Goal: Task Accomplishment & Management: Manage account settings

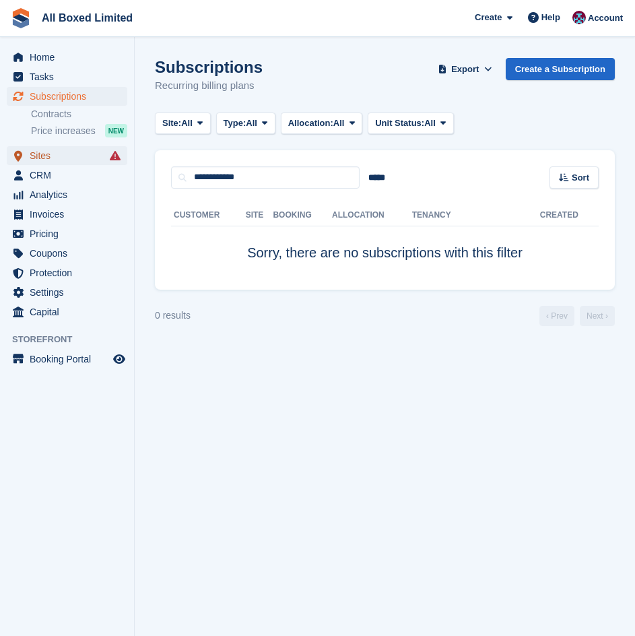
click at [61, 153] on span "Sites" at bounding box center [70, 155] width 81 height 19
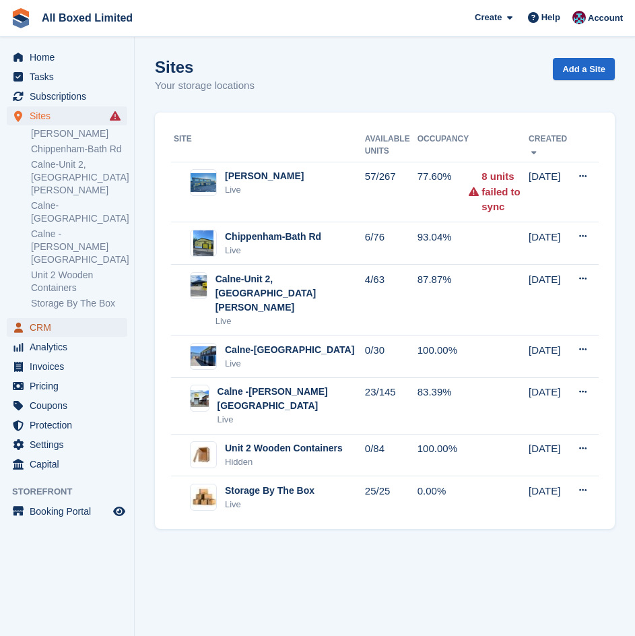
click at [46, 318] on span "CRM" at bounding box center [70, 327] width 81 height 19
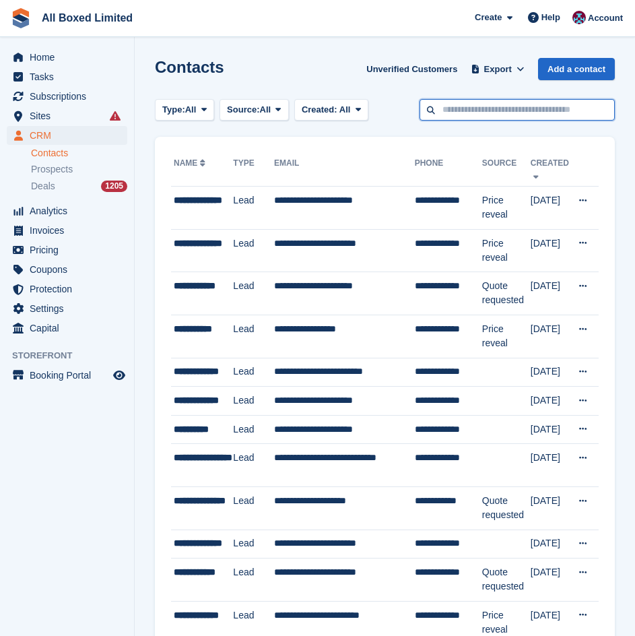
click at [555, 103] on input "text" at bounding box center [517, 110] width 195 height 22
type input "******"
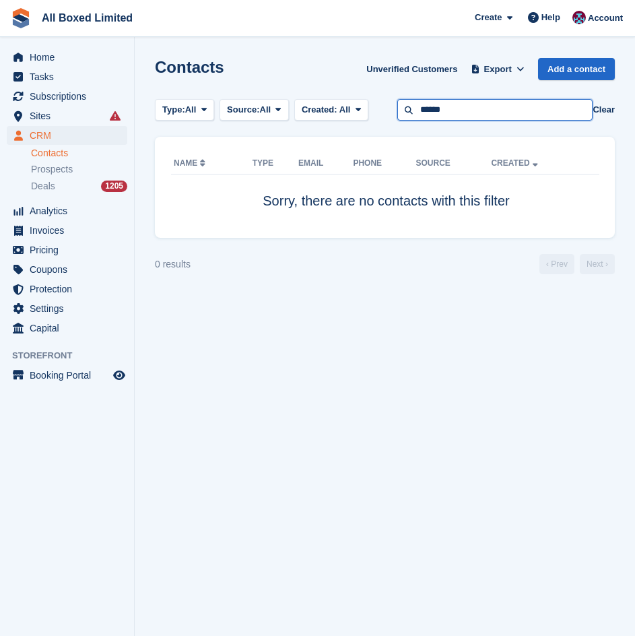
click at [475, 114] on input "******" at bounding box center [494, 110] width 195 height 22
type input "**********"
drag, startPoint x: 420, startPoint y: 130, endPoint x: 320, endPoint y: 129, distance: 99.7
click at [324, 130] on section "Contacts Unverified Customers Export Export Contacts Export a CSV of all Contac…" at bounding box center [385, 318] width 500 height 636
type input "**********"
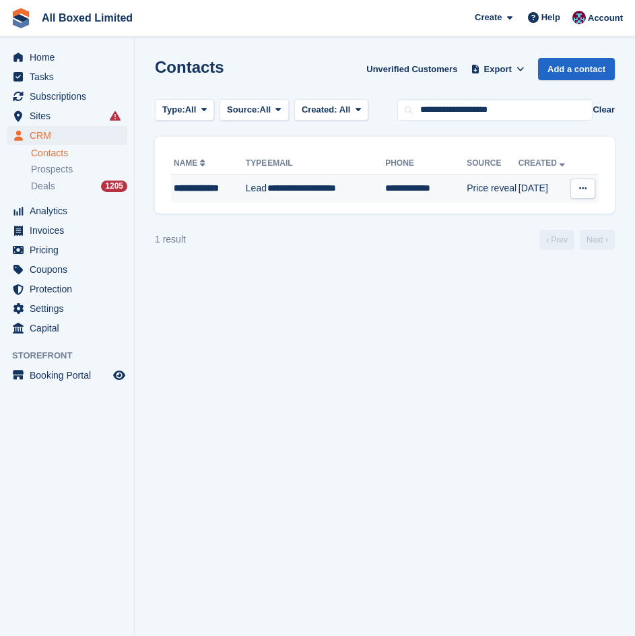
click at [535, 187] on td "28 Aug" at bounding box center [544, 188] width 51 height 28
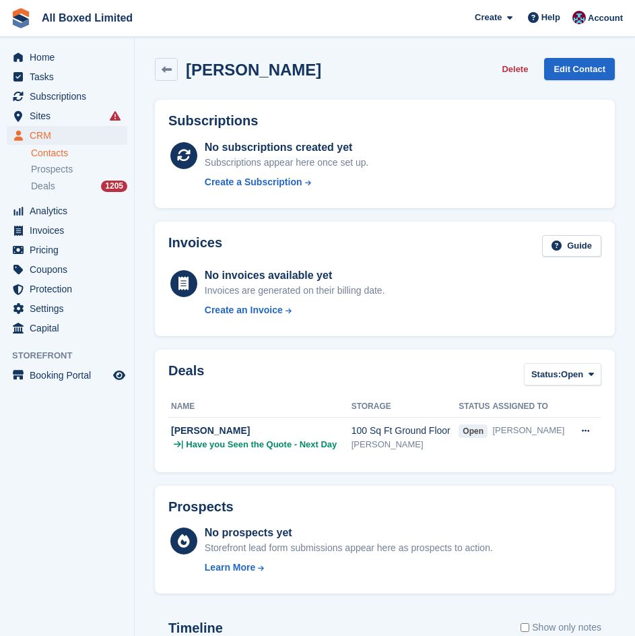
click at [521, 73] on button "Delete" at bounding box center [514, 69] width 37 height 22
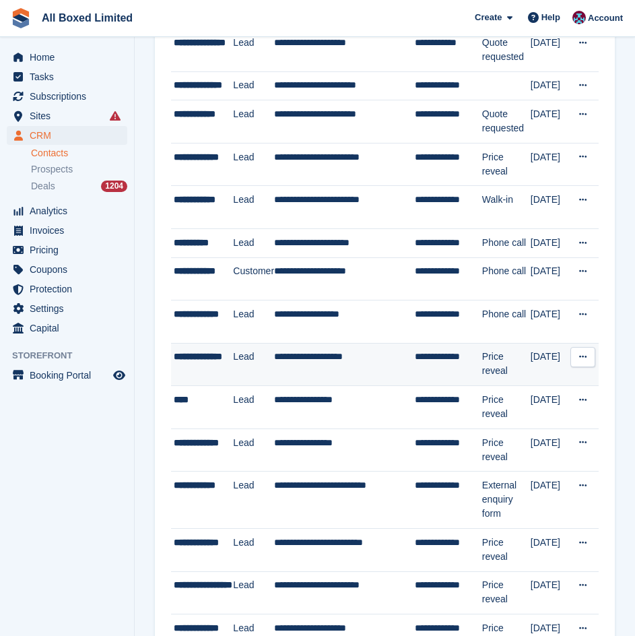
scroll to position [471, 0]
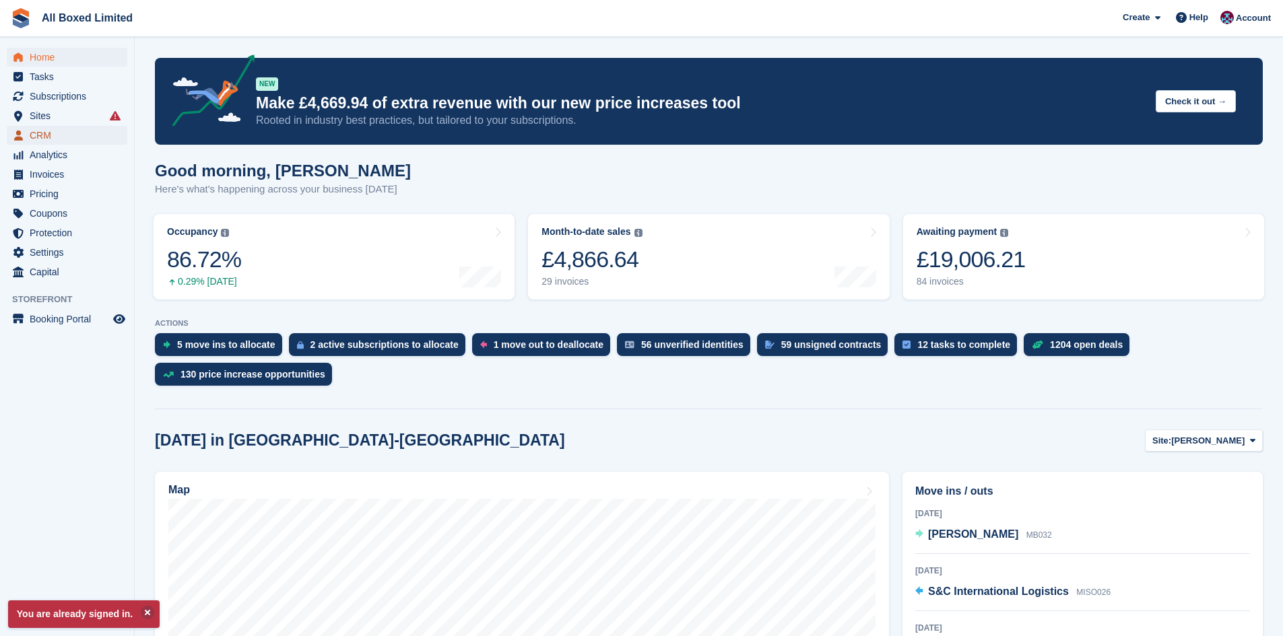
click at [65, 127] on span "CRM" at bounding box center [70, 135] width 81 height 19
click at [65, 120] on span "Sites" at bounding box center [70, 115] width 81 height 19
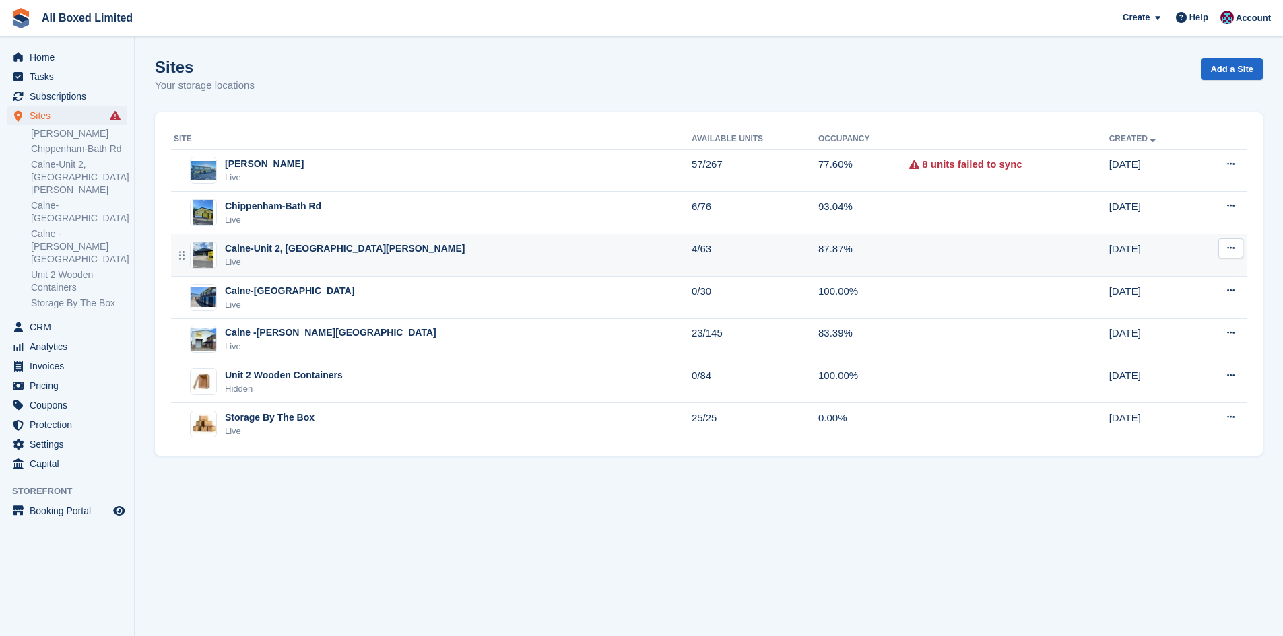
click at [692, 261] on td "4/63" at bounding box center [755, 255] width 127 height 42
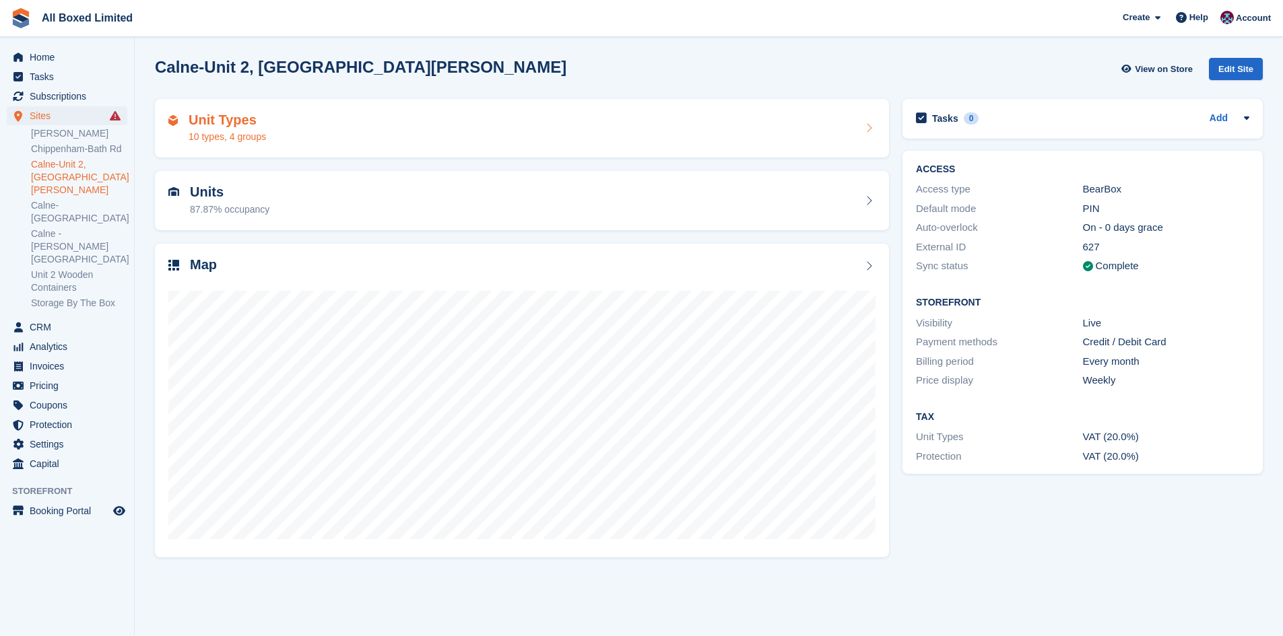
click at [368, 127] on div "Unit Types 10 types, 4 groups" at bounding box center [521, 128] width 707 height 32
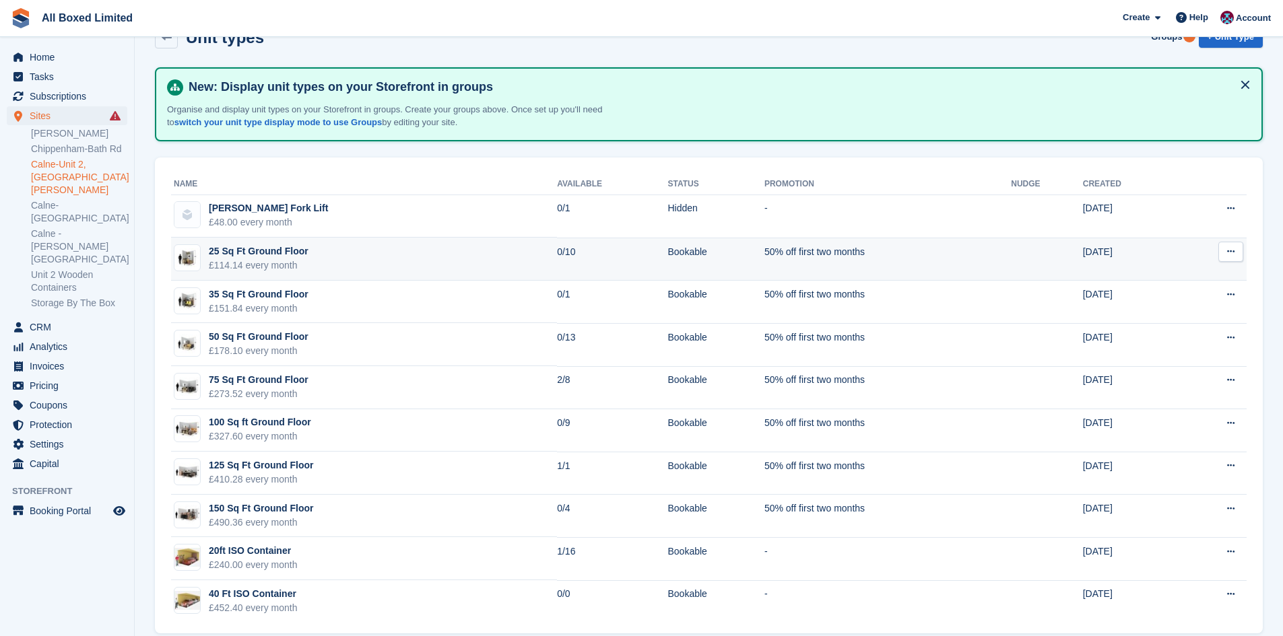
scroll to position [50, 0]
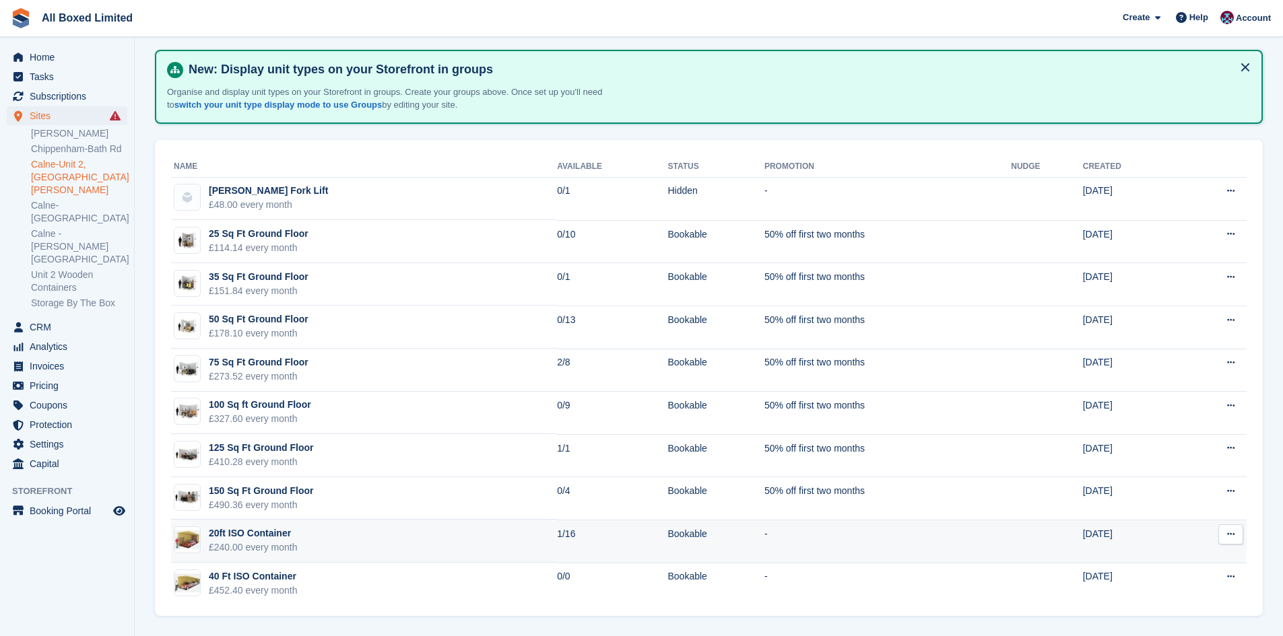
click at [849, 534] on td "-" at bounding box center [887, 541] width 247 height 43
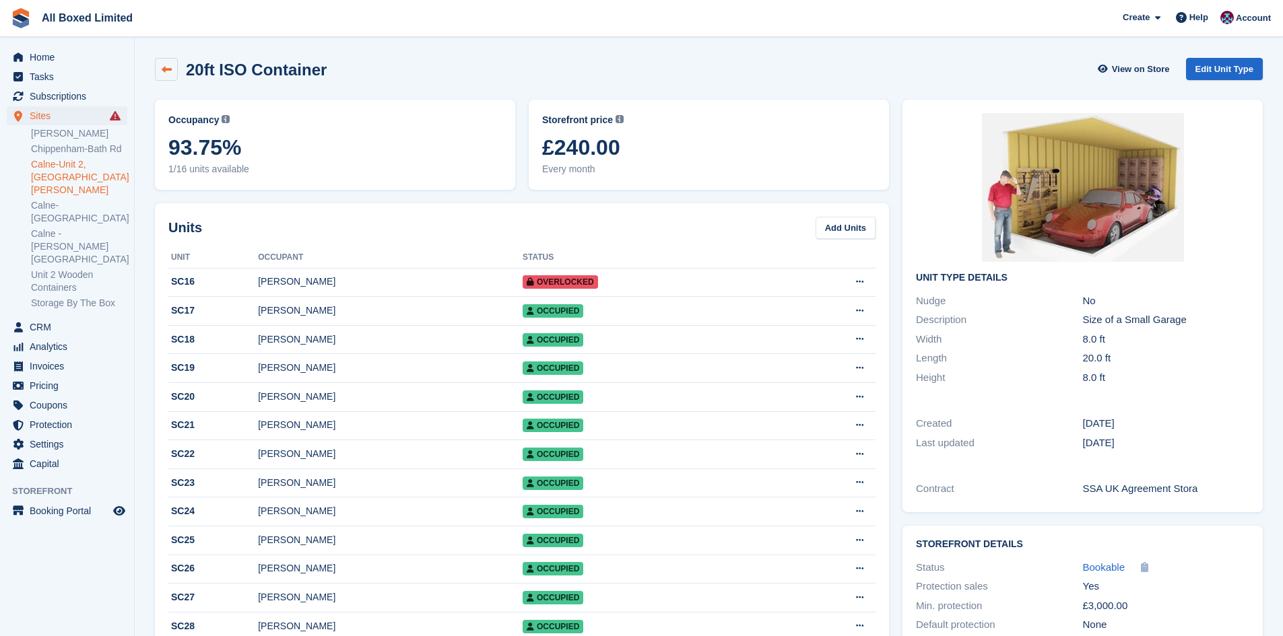
click at [169, 69] on icon at bounding box center [167, 70] width 10 height 10
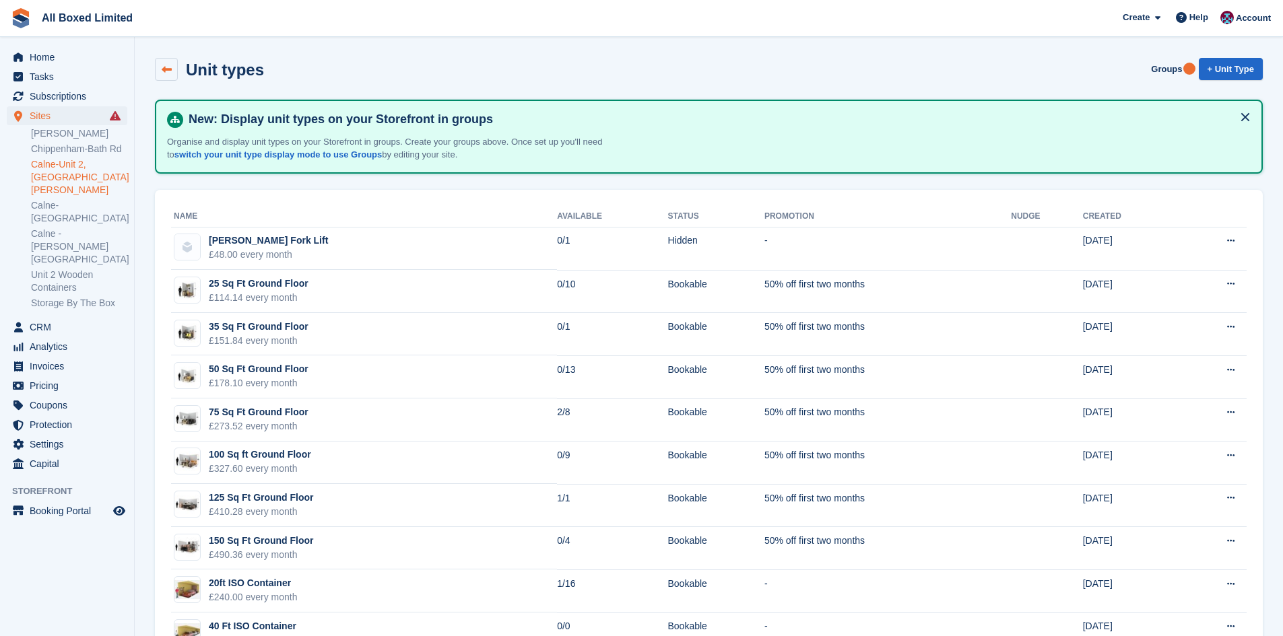
click at [159, 68] on link at bounding box center [166, 69] width 23 height 23
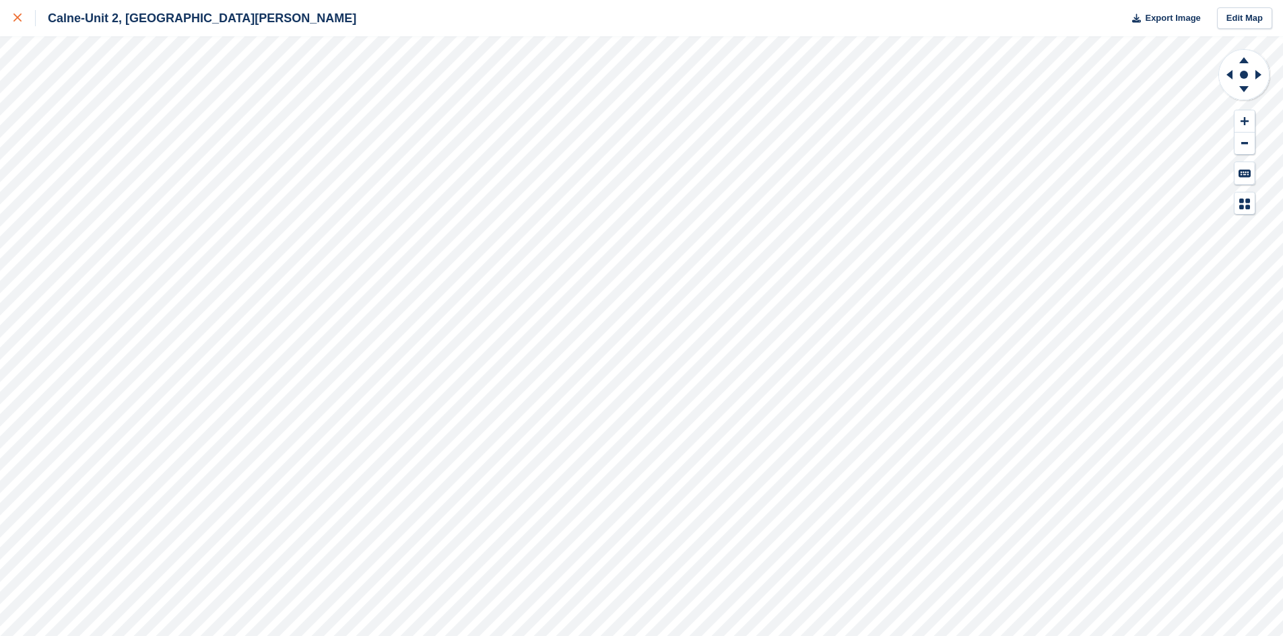
click at [19, 22] on icon at bounding box center [17, 17] width 8 height 8
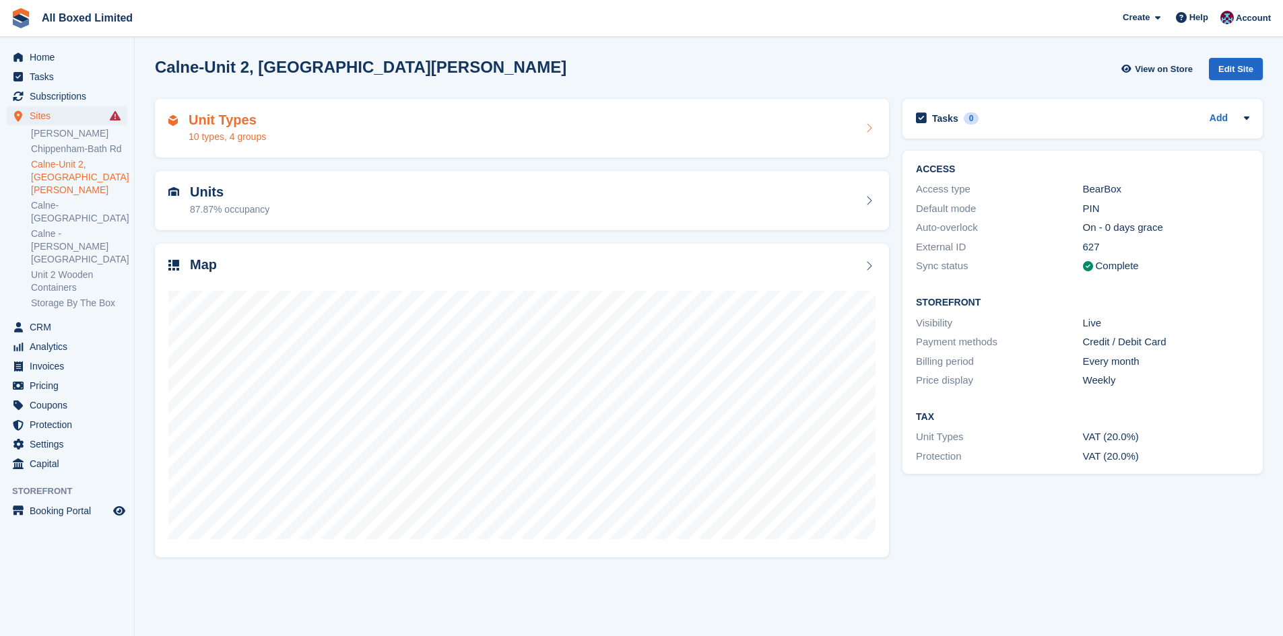
click at [221, 145] on div "Unit Types 10 types, 4 groups" at bounding box center [522, 128] width 734 height 59
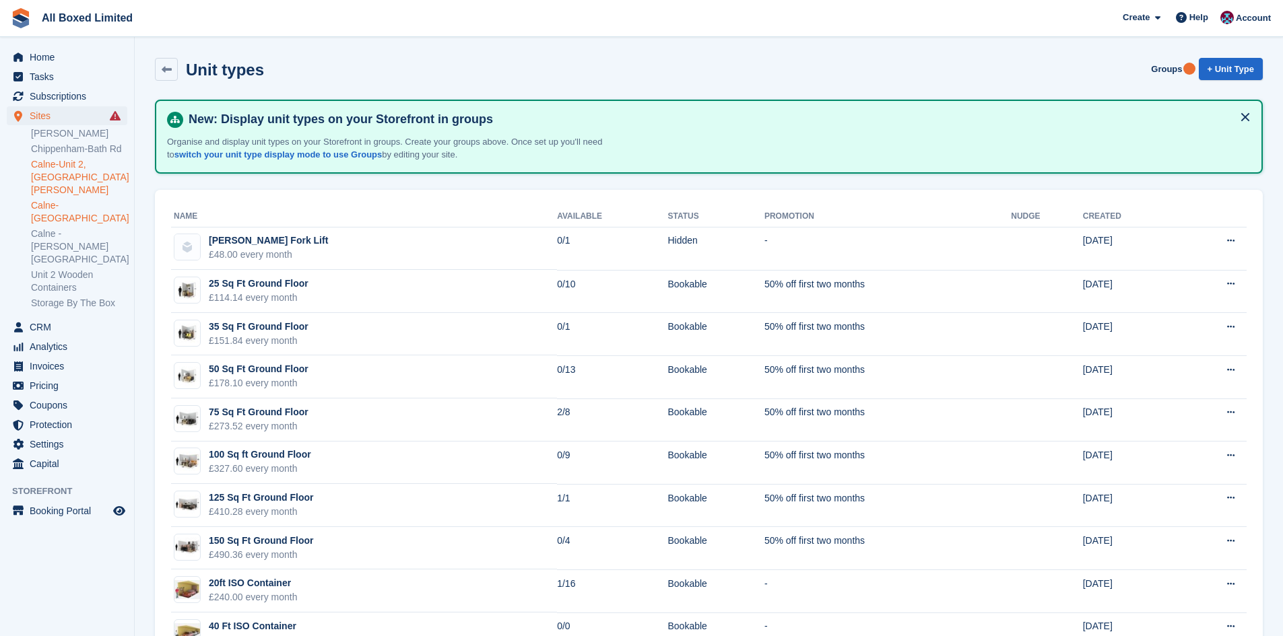
click at [94, 199] on link "Calne-[GEOGRAPHIC_DATA]" at bounding box center [79, 212] width 96 height 26
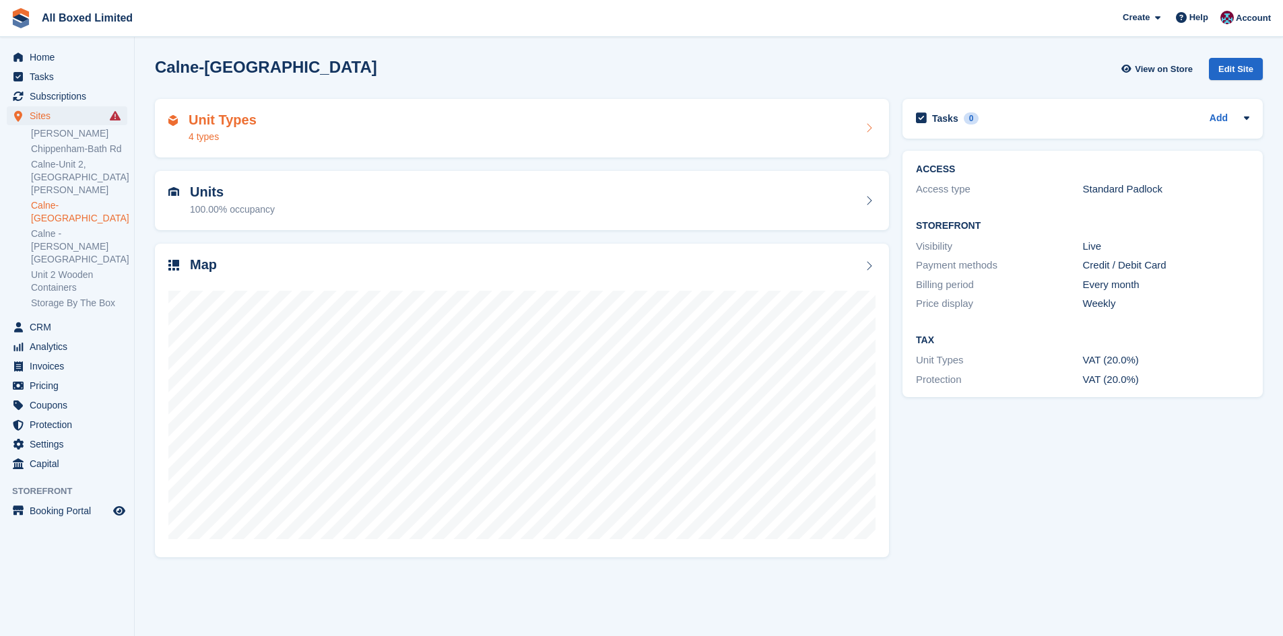
click at [233, 138] on div "4 types" at bounding box center [223, 137] width 68 height 14
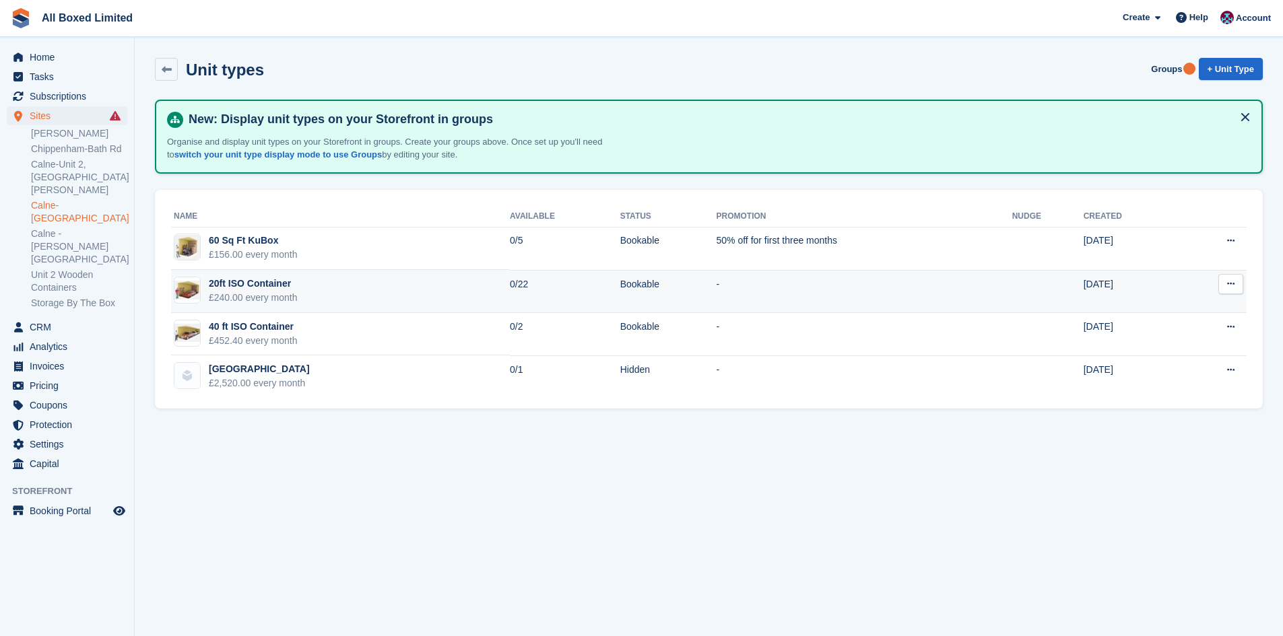
click at [300, 297] on td "20ft ISO Container £240.00 every month" at bounding box center [340, 291] width 339 height 43
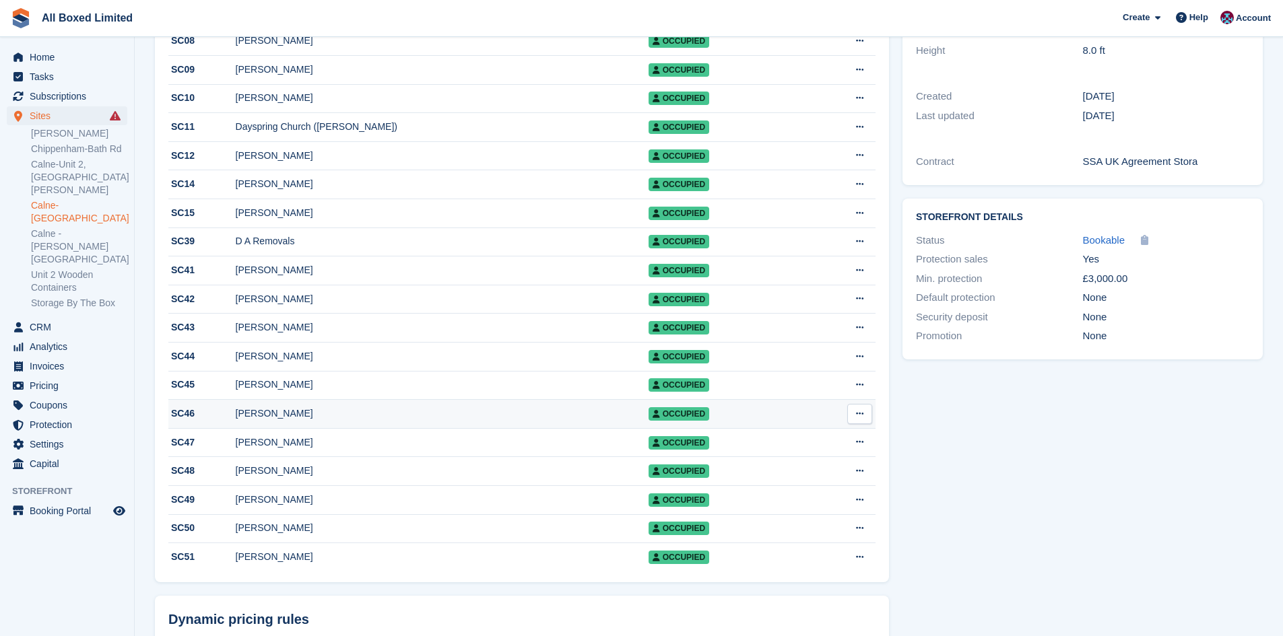
scroll to position [404, 0]
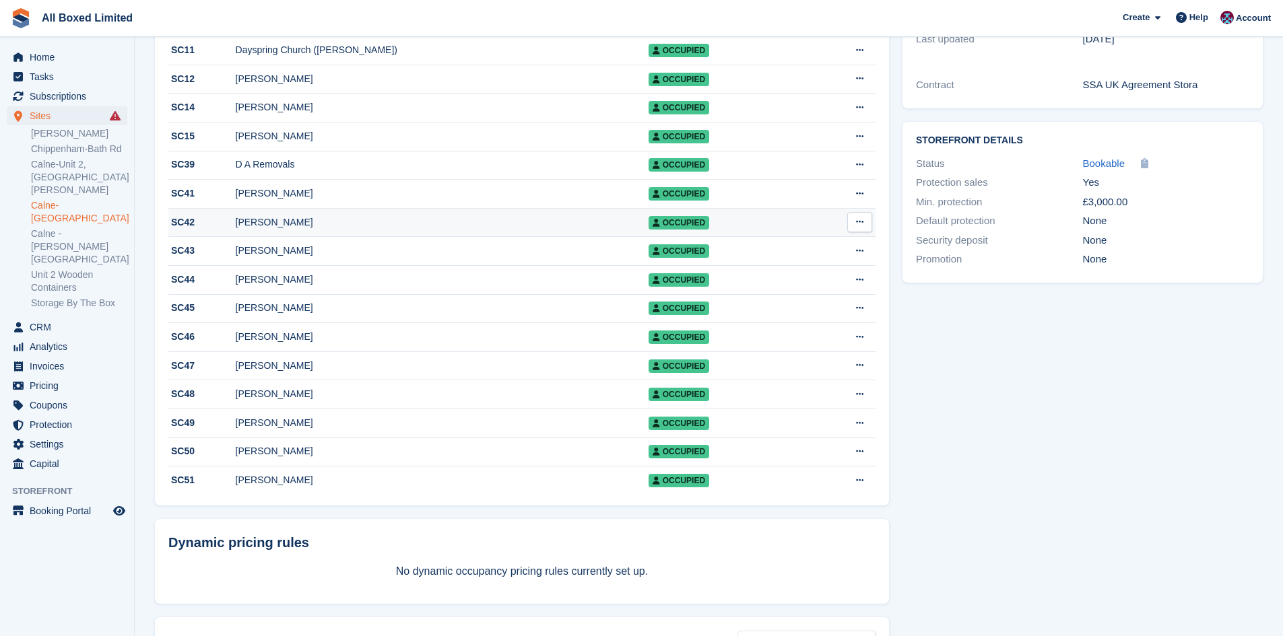
click at [287, 230] on div "[PERSON_NAME]" at bounding box center [442, 223] width 413 height 14
